Goal: Task Accomplishment & Management: Manage account settings

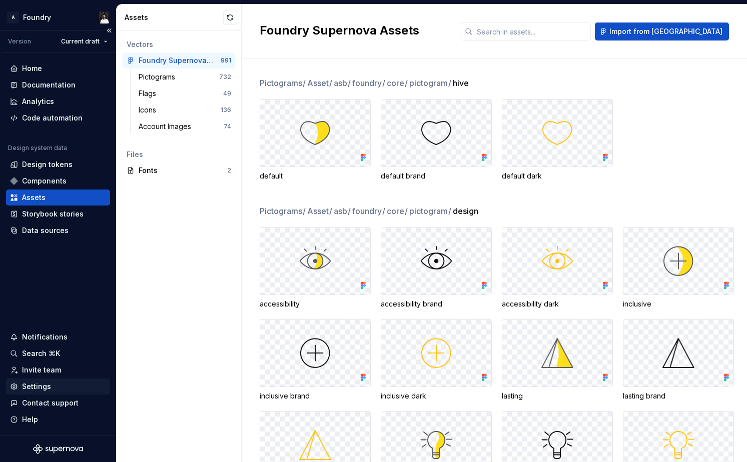
click at [44, 385] on div "Settings" at bounding box center [36, 387] width 29 height 10
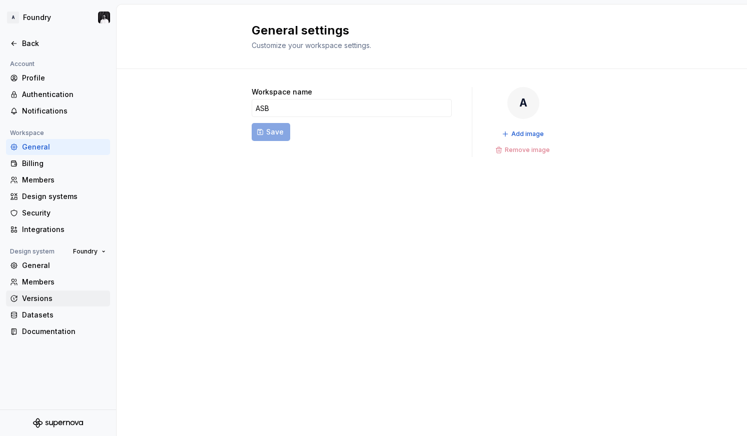
click at [42, 294] on div "Versions" at bounding box center [64, 299] width 84 height 10
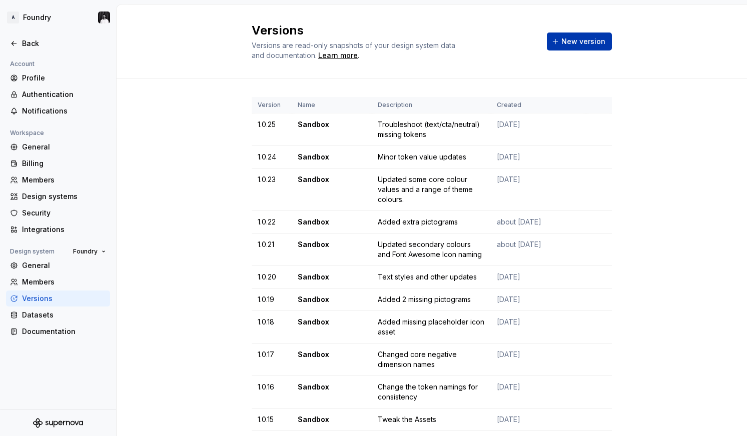
click at [591, 41] on span "New version" at bounding box center [583, 42] width 44 height 10
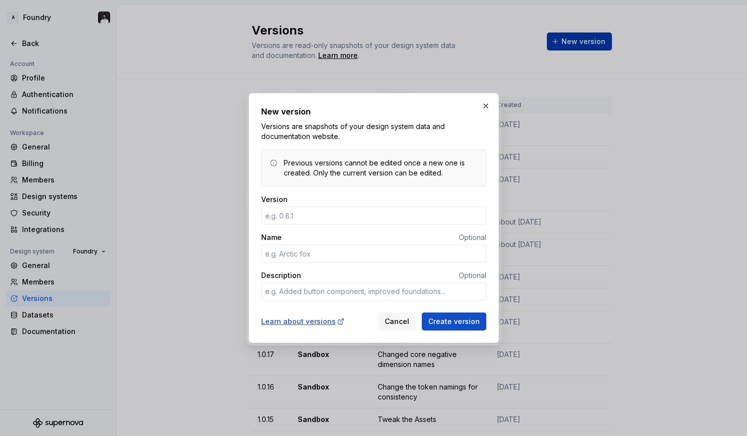
type input "1"
type textarea "*"
type input "1.0.26"
type textarea "*"
click at [403, 254] on input "Name" at bounding box center [373, 254] width 225 height 18
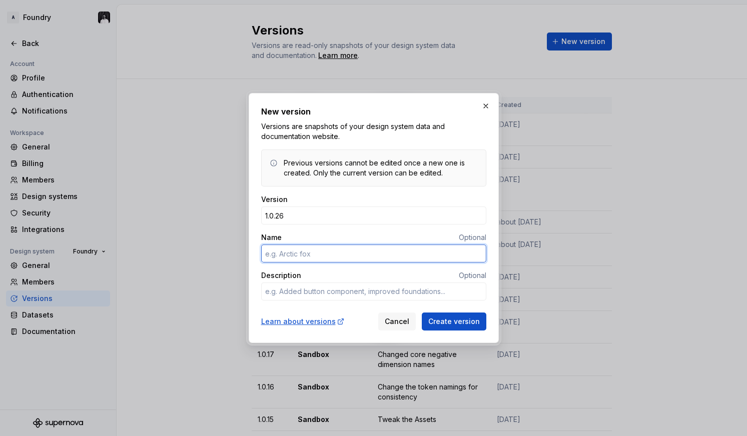
type input "S"
type textarea "*"
type input "Sandbox"
click at [490, 102] on button "button" at bounding box center [486, 106] width 14 height 14
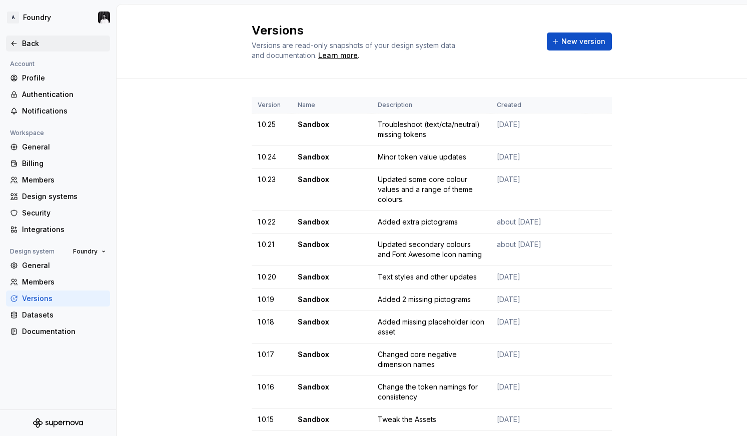
click at [24, 41] on div "Back" at bounding box center [64, 44] width 84 height 10
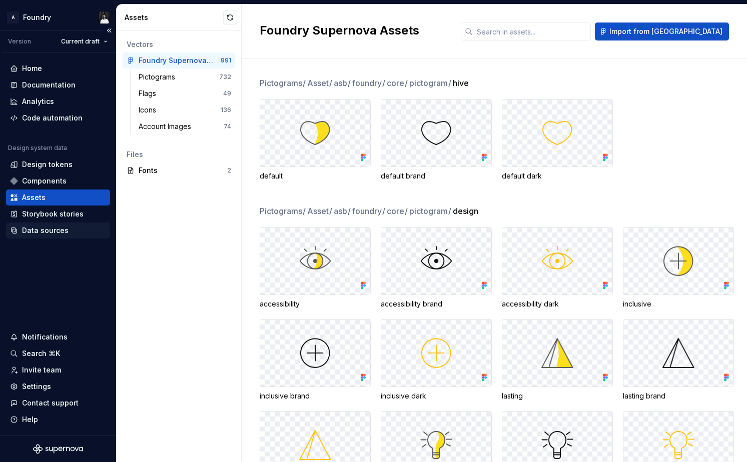
click at [46, 226] on div "Data sources" at bounding box center [45, 231] width 47 height 10
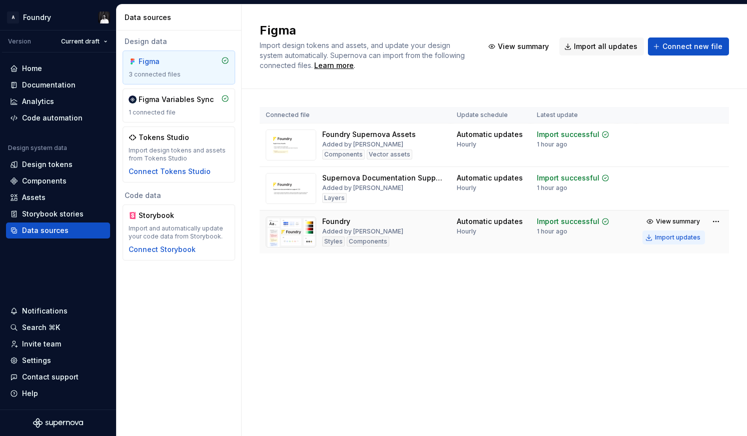
click at [677, 239] on div "Import updates" at bounding box center [678, 238] width 46 height 8
click at [47, 365] on div "Settings" at bounding box center [36, 361] width 29 height 10
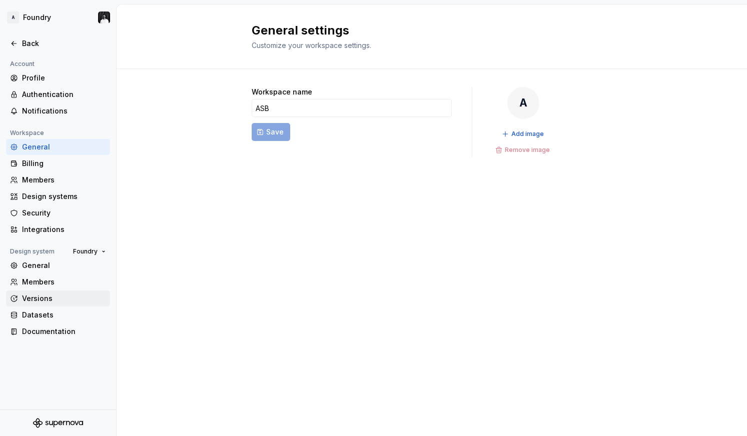
click at [45, 296] on div "Versions" at bounding box center [64, 299] width 84 height 10
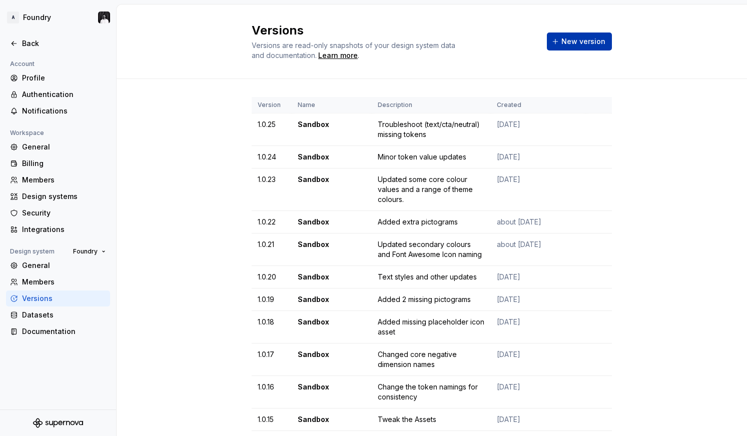
click at [582, 40] on span "New version" at bounding box center [583, 42] width 44 height 10
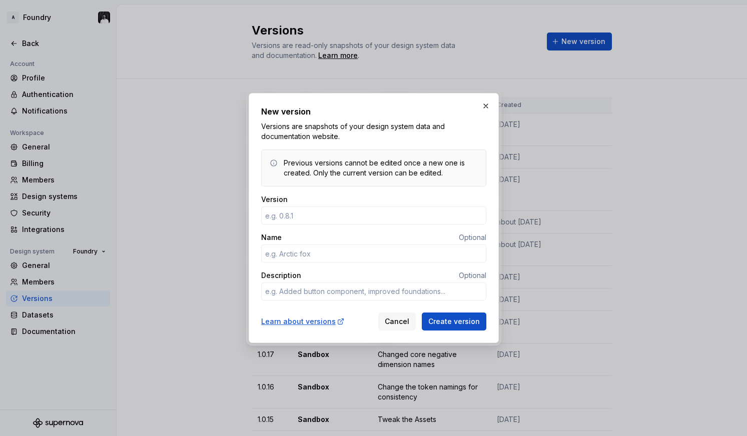
type textarea "*"
type input "1.0.26"
click at [385, 252] on input "Name" at bounding box center [373, 254] width 225 height 18
type textarea "*"
type input "Sandbox"
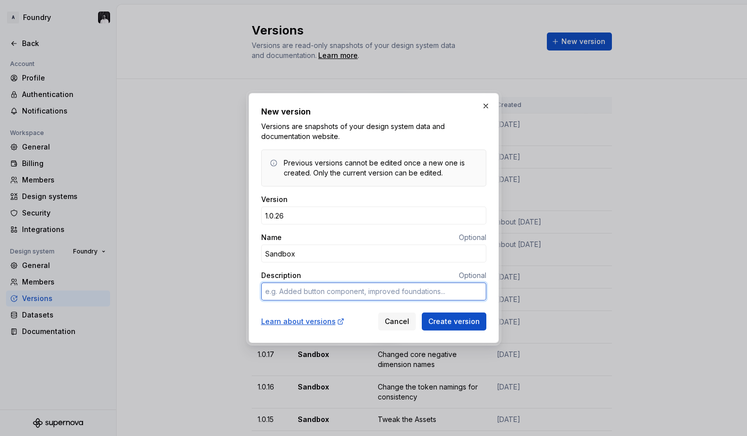
click at [403, 285] on textarea "Description" at bounding box center [373, 292] width 225 height 18
type textarea "*"
type textarea "C"
type textarea "*"
type textarea "Ch"
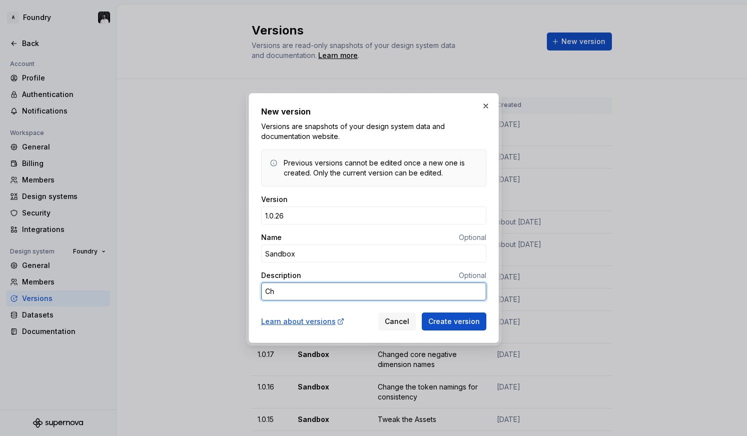
type textarea "*"
type textarea "Cha"
type textarea "*"
type textarea "[PERSON_NAME]"
type textarea "*"
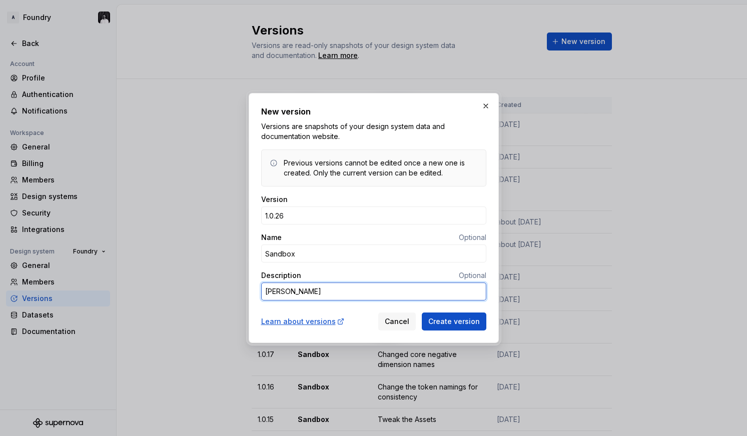
type textarea "[PERSON_NAME]"
type textarea "*"
type textarea "Change"
type textarea "*"
type textarea "Changed"
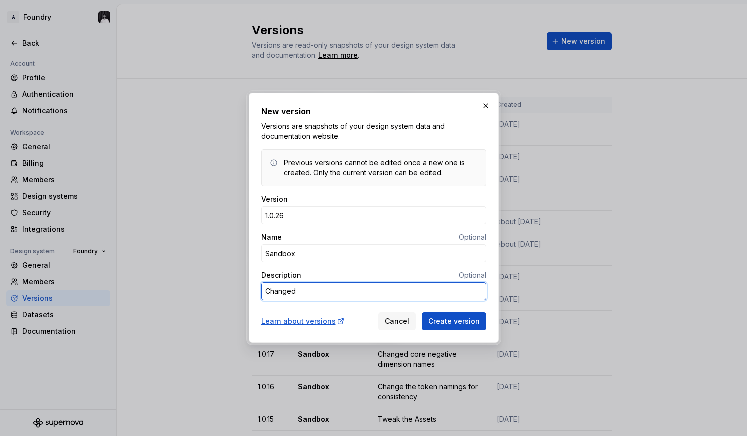
type textarea "*"
type textarea "Changed"
type textarea "*"
type textarea "Changed c"
type textarea "*"
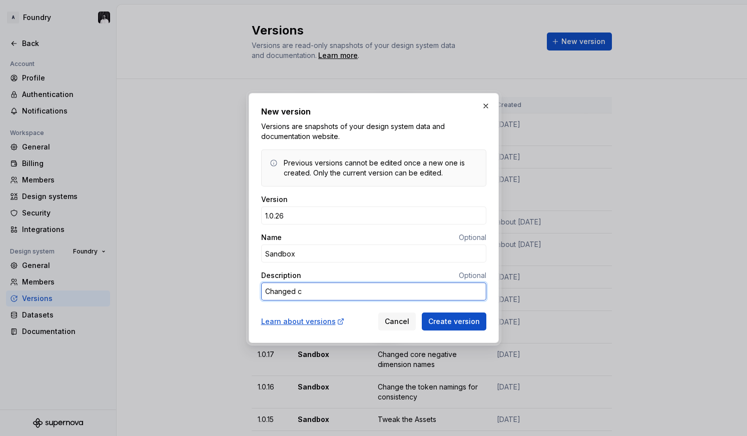
type textarea "Changed"
type textarea "*"
type textarea "Changed n"
type textarea "*"
type textarea "Changed na"
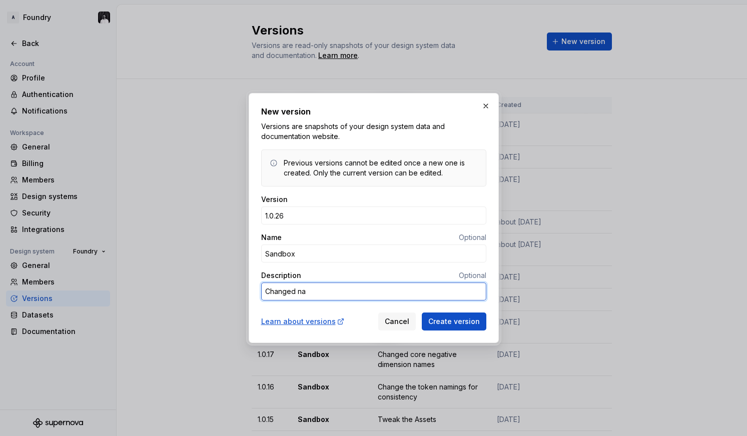
type textarea "*"
type textarea "Changed nam"
type textarea "*"
type textarea "Changed nami"
type textarea "*"
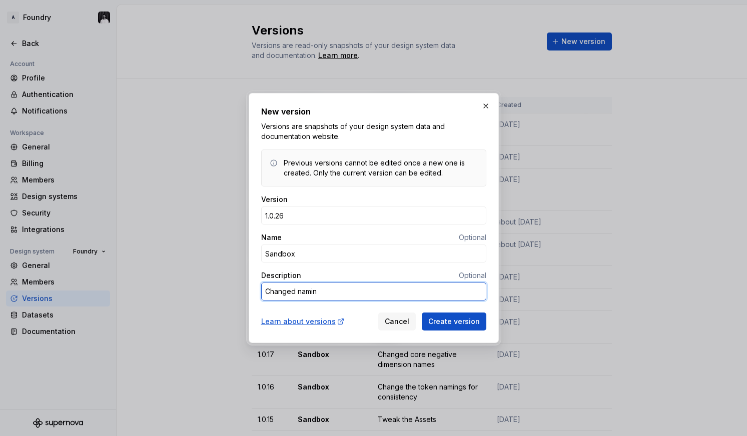
type textarea "Changed naming"
type textarea "*"
type textarea "Changed naming"
type textarea "*"
type textarea "Changed naming f"
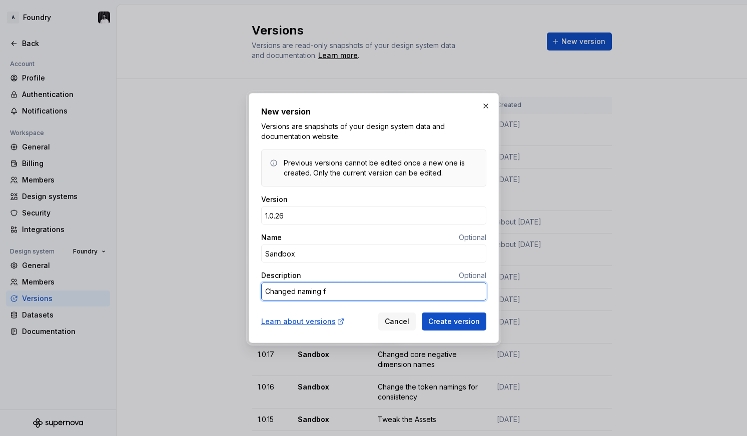
type textarea "*"
type textarea "Changed naming fo"
type textarea "*"
type textarea "Changed naming for"
type textarea "*"
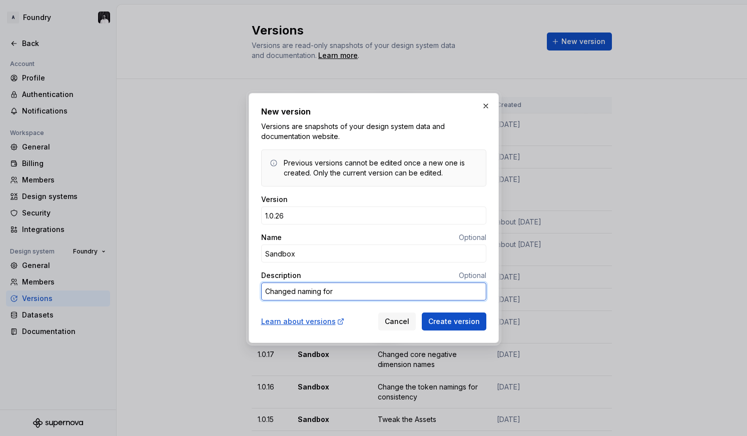
type textarea "Changed naming for"
type textarea "*"
type textarea "Changed naming for c"
type textarea "*"
type textarea "Changed naming for ch"
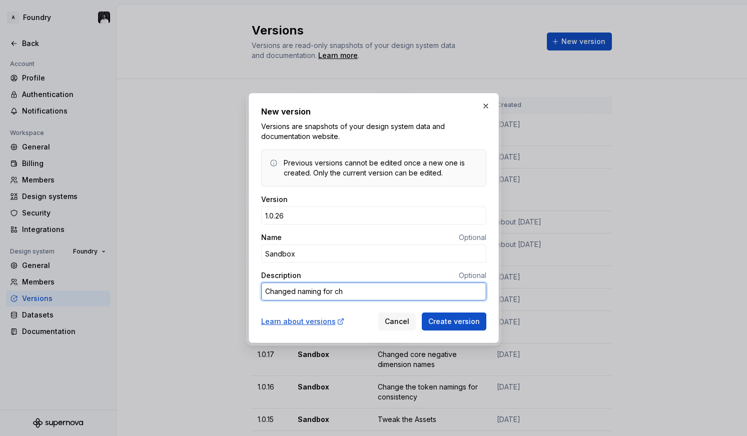
type textarea "*"
type textarea "Changed naming for che"
type textarea "*"
type textarea "Changed naming for chec"
type textarea "*"
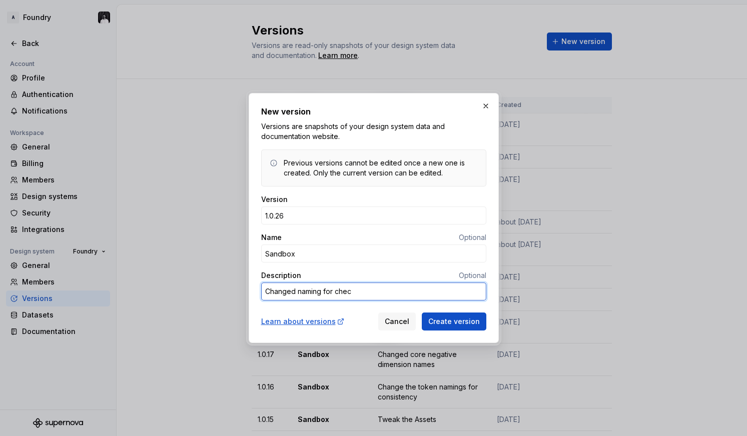
type textarea "Changed naming for check"
type textarea "*"
type textarea "Changed naming for checkb"
type textarea "*"
type textarea "Changed naming for checkbo"
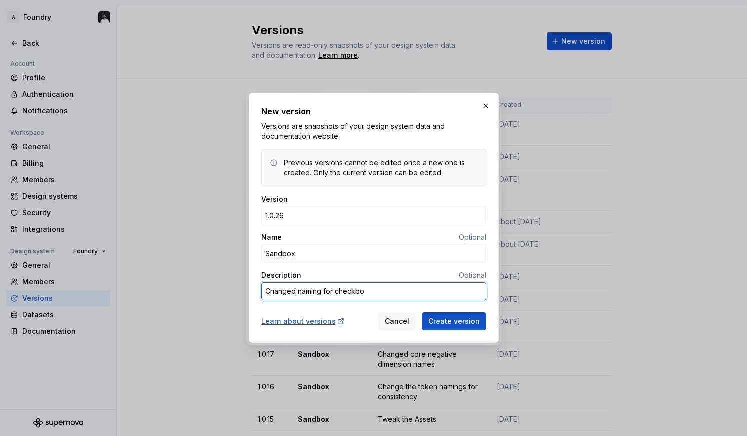
type textarea "*"
type textarea "Changed naming for checkbox"
type textarea "*"
type textarea "Changed naming for checkbox,"
type textarea "*"
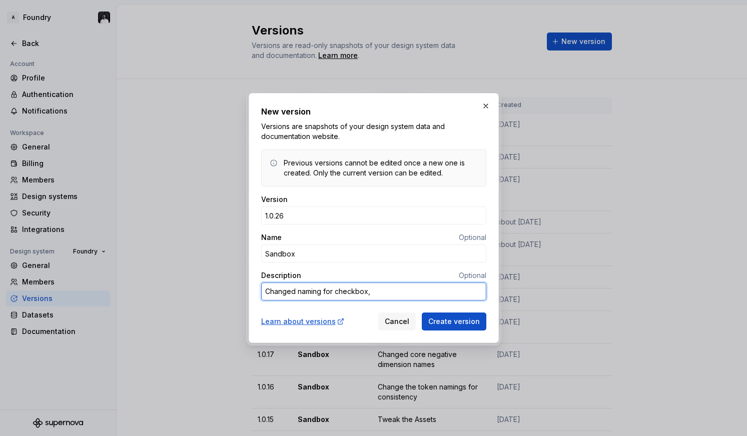
type textarea "Changed naming for checkbox,"
type textarea "*"
type textarea "Changed naming for checkbox, r"
type textarea "*"
type textarea "Changed naming for checkbox, ra"
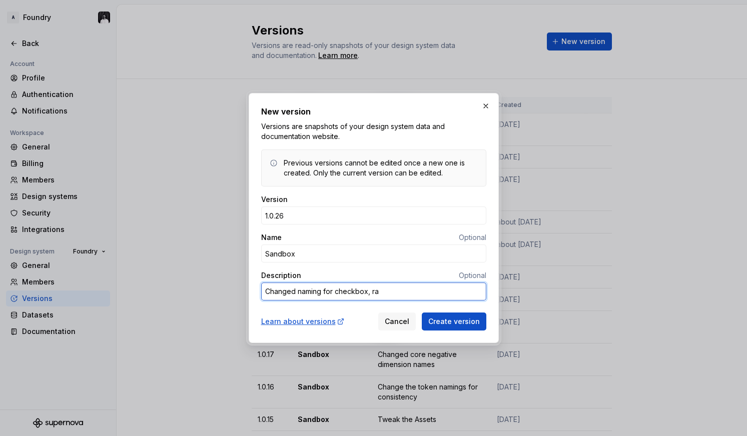
type textarea "*"
type textarea "Changed naming for checkbox, rad"
type textarea "*"
type textarea "Changed naming for checkbox, radi"
type textarea "*"
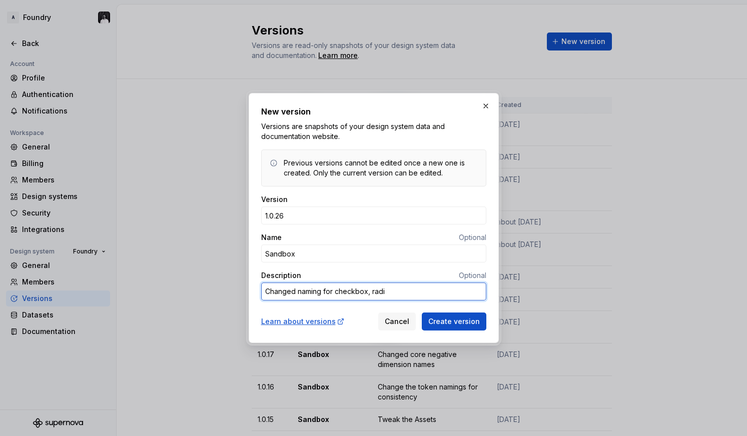
type textarea "Changed naming for checkbox, radio"
type textarea "*"
type textarea "Changed naming for checkbox, radio"
type textarea "*"
type textarea "Changed naming for checkbox, radio a"
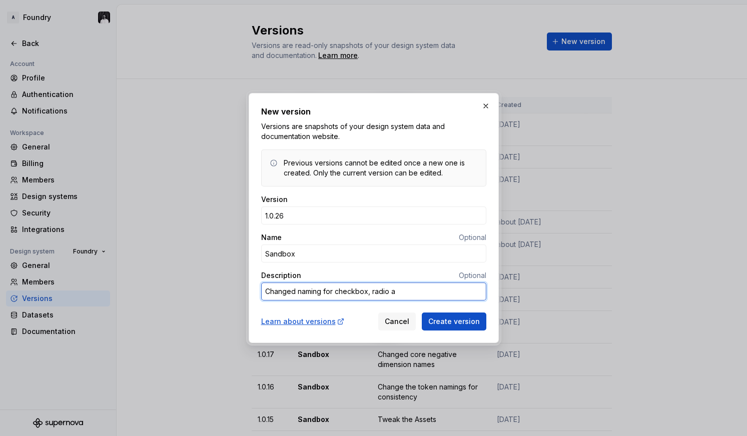
type textarea "*"
type textarea "Changed naming for checkbox, radio an"
type textarea "*"
type textarea "Changed naming for checkbox, radio and"
type textarea "*"
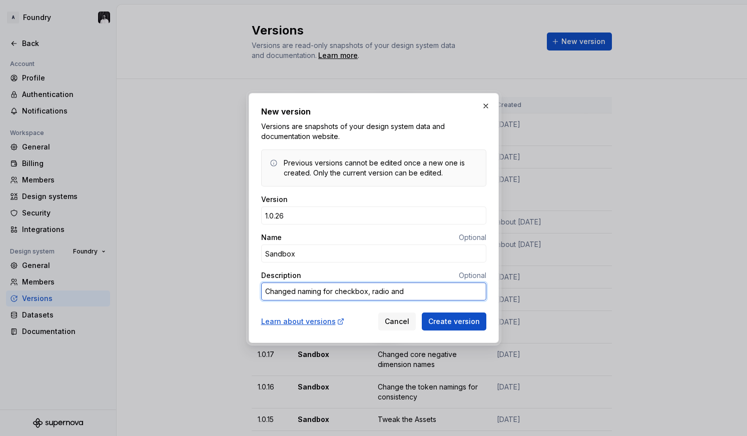
type textarea "Changed naming for checkbox, radio and"
type textarea "*"
type textarea "Changed naming for checkbox, radio and s"
type textarea "*"
type textarea "Changed naming for checkbox, radio and sw"
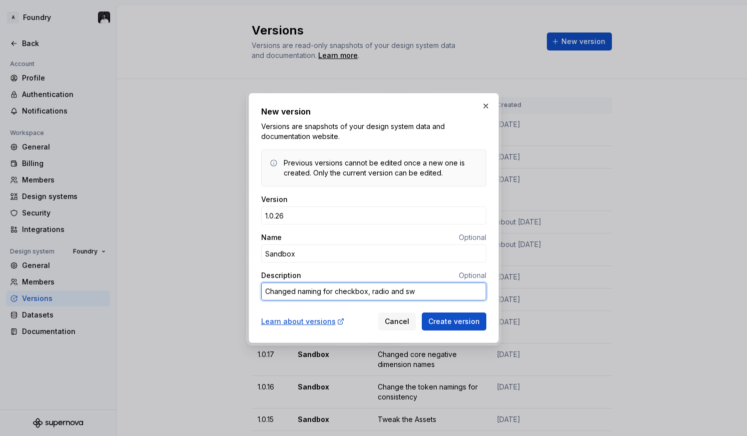
type textarea "*"
type textarea "Changed naming for checkbox, radio and swi"
type textarea "*"
type textarea "Changed naming for checkbox, radio and swit"
type textarea "*"
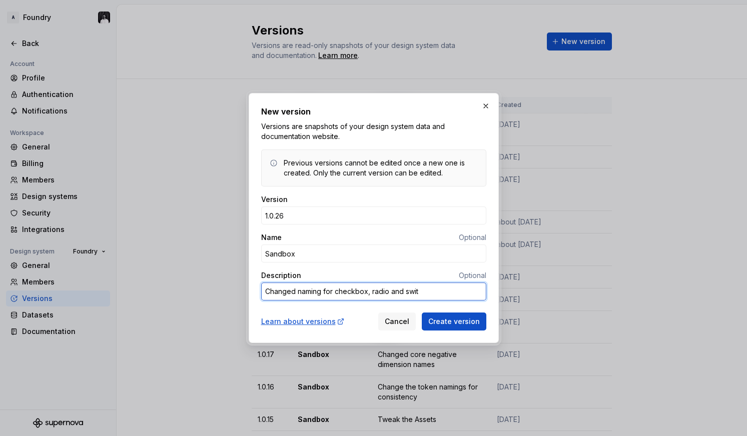
type textarea "Changed naming for checkbox, radio and switc"
type textarea "*"
type textarea "Changed naming for checkbox, radio and switch"
type textarea "*"
type textarea "Changed naming for checkbox, radio and switch"
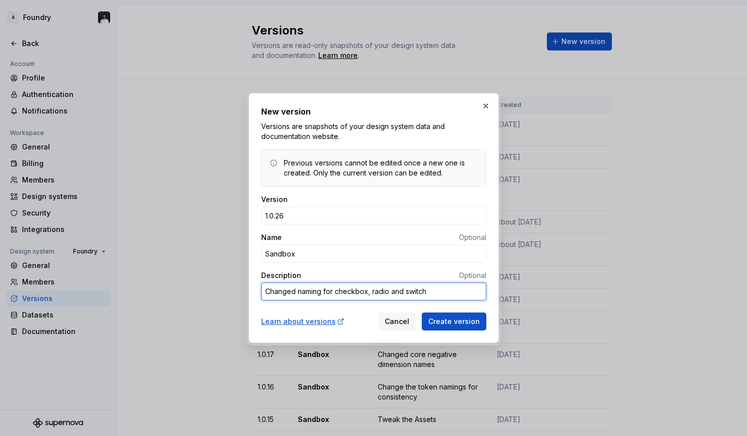
type textarea "*"
type textarea "Changed naming for checkbox, radio and switch g"
type textarea "*"
type textarea "Changed naming for checkbox, radio and switch gr"
type textarea "*"
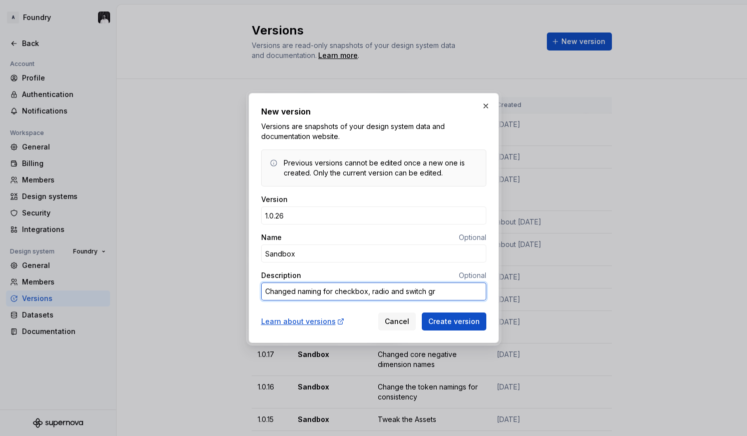
type textarea "Changed naming for checkbox, radio and switch gro"
type textarea "*"
type textarea "Changed naming for checkbox, radio and switch grou"
type textarea "*"
type textarea "Changed naming for checkbox, radio and switch group"
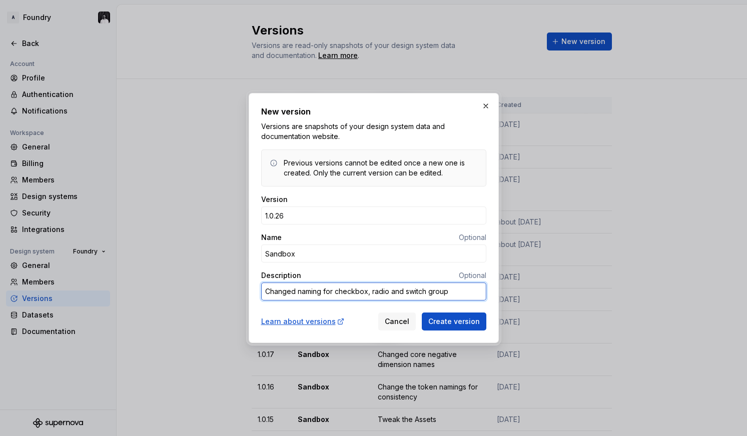
type textarea "*"
type textarea "Changed naming for checkbox, radio and switch groups"
type textarea "*"
type textarea "Changed naming for checkbox, radio and switch groups"
type textarea "*"
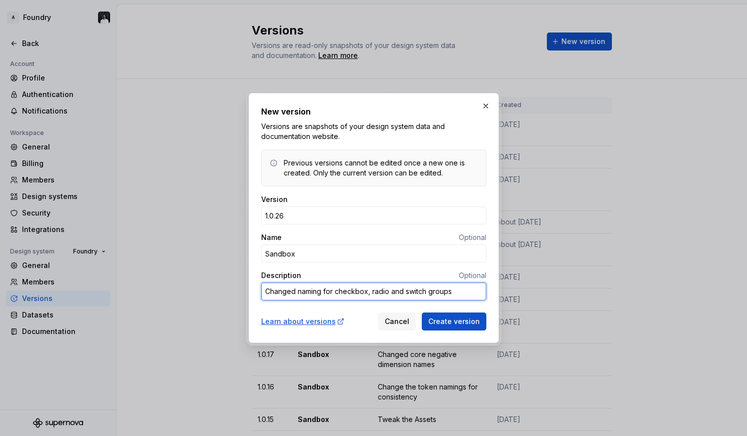
type textarea "Changed naming for checkbox, radio and switch groups t"
type textarea "*"
type textarea "Changed naming for checkbox, radio and switch groups to"
type textarea "*"
type textarea "Changed naming for checkbox, radio and switch groups to"
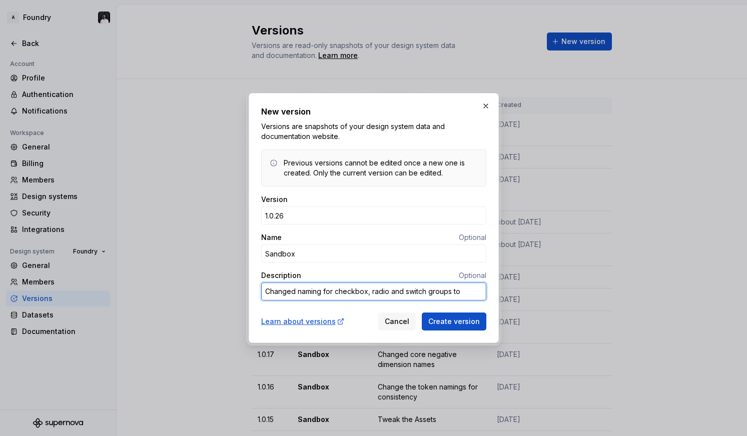
type textarea "*"
type textarea "Changed naming for checkbox, radio and switch groups to ""
type textarea "*"
type textarea "Changed naming for checkbox, radio and switch groups to "W"
type textarea "*"
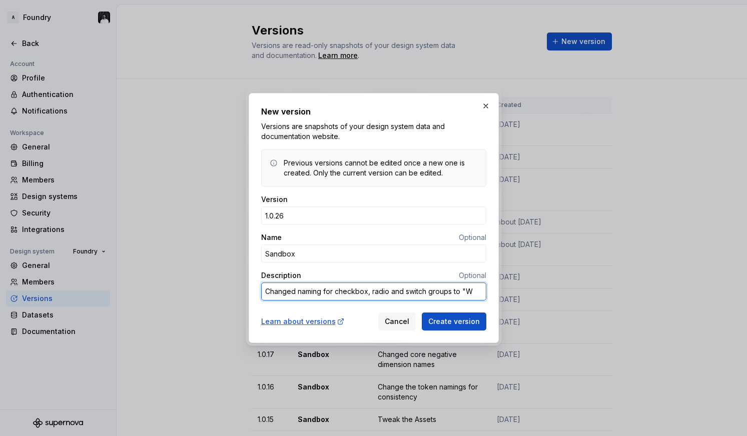
type textarea "Changed naming for checkbox, radio and switch groups to "Wi"
type textarea "*"
type textarea "Changed naming for checkbox, radio and switch groups to "Wit"
type textarea "*"
type textarea "Changed naming for checkbox, radio and switch groups to "With"
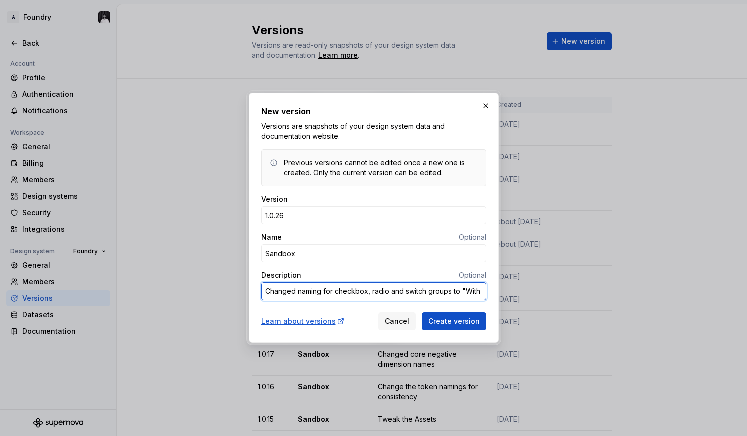
type textarea "*"
type textarea "Changed naming for checkbox, radio and switch groups to "With"
type textarea "*"
type textarea "Changed naming for checkbox, radio and switch groups to "With L"
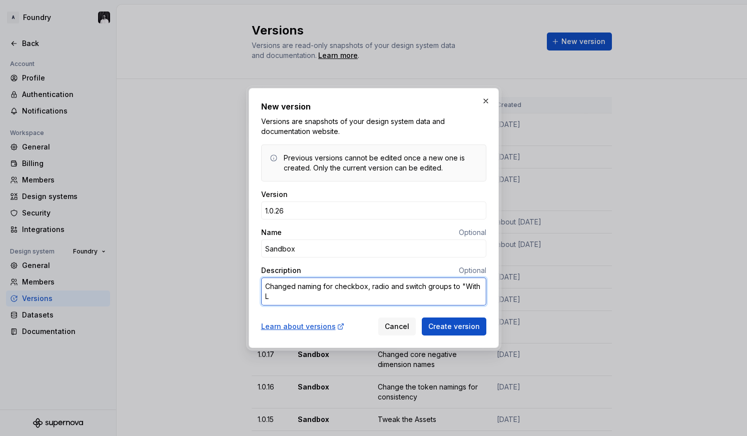
type textarea "*"
type textarea "Changed naming for checkbox, radio and switch groups to "With La"
type textarea "*"
type textarea "Changed naming for checkbox, radio and switch groups to "With Lab"
type textarea "*"
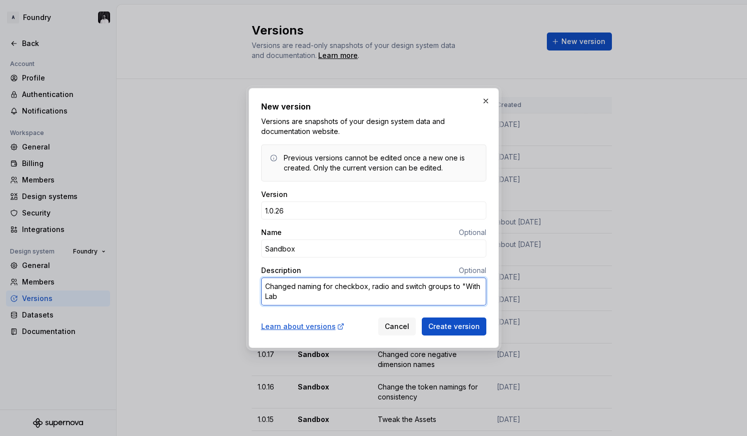
type textarea "Changed naming for checkbox, radio and switch groups to "With Labe"
type textarea "*"
type textarea "Changed naming for checkbox, radio and switch groups to "With Label"
type textarea "*"
type textarea "Changed naming for checkbox, radio and switch groups to "With Label""
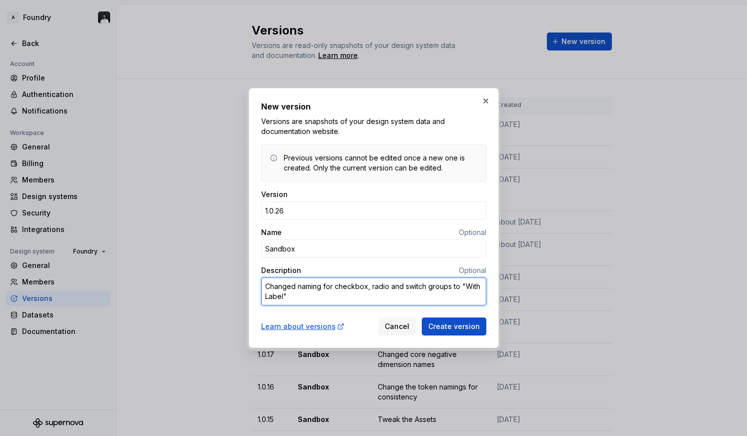
type textarea "*"
type textarea "Changed naming for checkbox, radio and switch groups to "With Label""
type textarea "*"
type textarea "Changed naming for checkbox, radio and switch groups to "With Label" i"
type textarea "*"
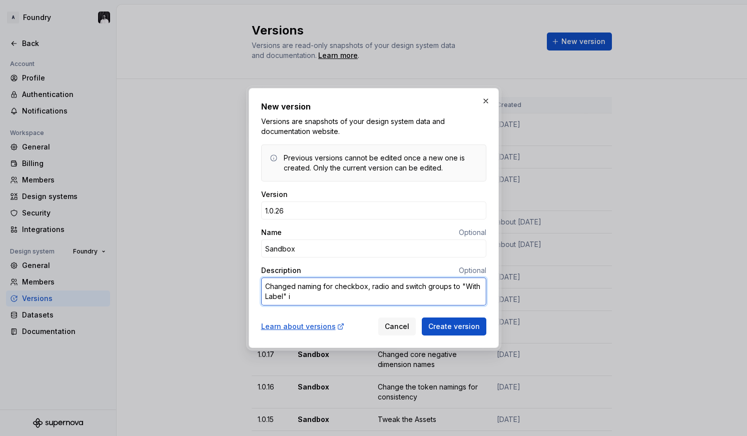
type textarea "Changed naming for checkbox, radio and switch groups to "With Label" in"
type textarea "*"
type textarea "Changed naming for checkbox, radio and switch groups to "With Label" ins"
type textarea "*"
type textarea "Changed naming for checkbox, radio and switch groups to "With Label" inst"
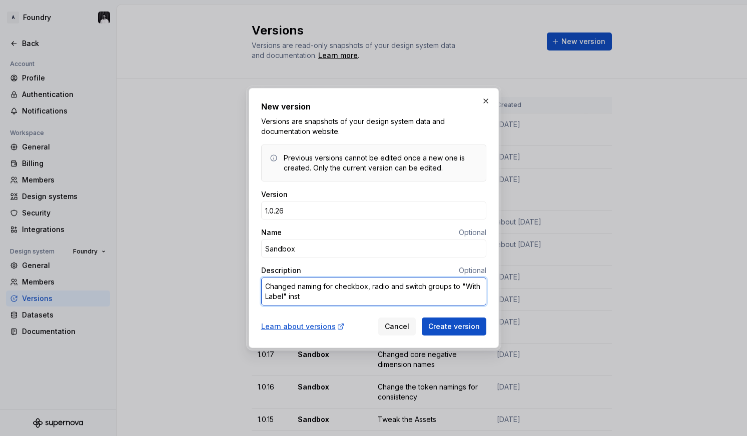
type textarea "*"
type textarea "Changed naming for checkbox, radio and switch groups to "With Label" inste"
type textarea "*"
type textarea "Changed naming for checkbox, radio and switch groups to "With Label" instea"
type textarea "*"
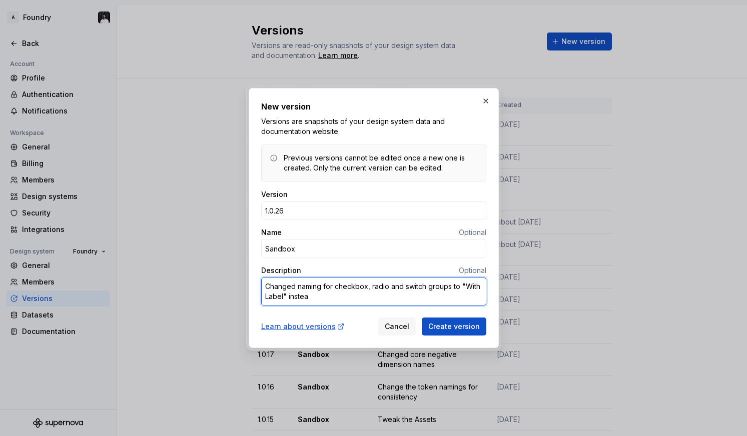
type textarea "Changed naming for checkbox, radio and switch groups to "With Label" instead"
click at [430, 288] on textarea "Changed naming for checkbox, radio and switch groups to "With Label" instead" at bounding box center [373, 292] width 225 height 28
type textarea "*"
type textarea "Changed naming for checkbox, radio and switch roups to "With Label" instead"
type textarea "*"
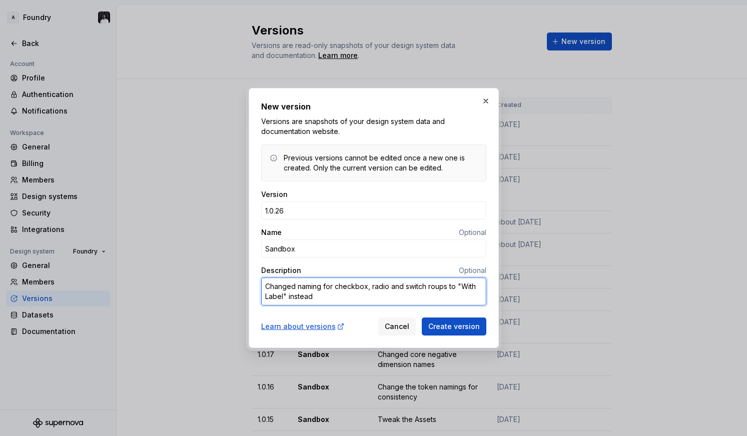
type textarea "Changed naming for checkbox, radio and switch Groups to "With Label" instead"
type textarea "*"
type textarea "Changed naming for checkbox, radio and switch "Groups to "With Label" instead"
type textarea "*"
type textarea "Changed naming for checkbox, radio and switch "Groups" to "With Label" instead"
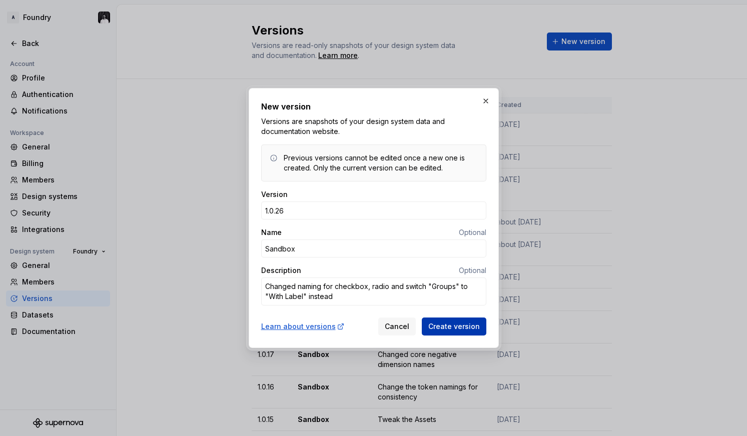
click at [470, 325] on span "Create version" at bounding box center [454, 327] width 52 height 10
type textarea "*"
